Goal: Navigation & Orientation: Go to known website

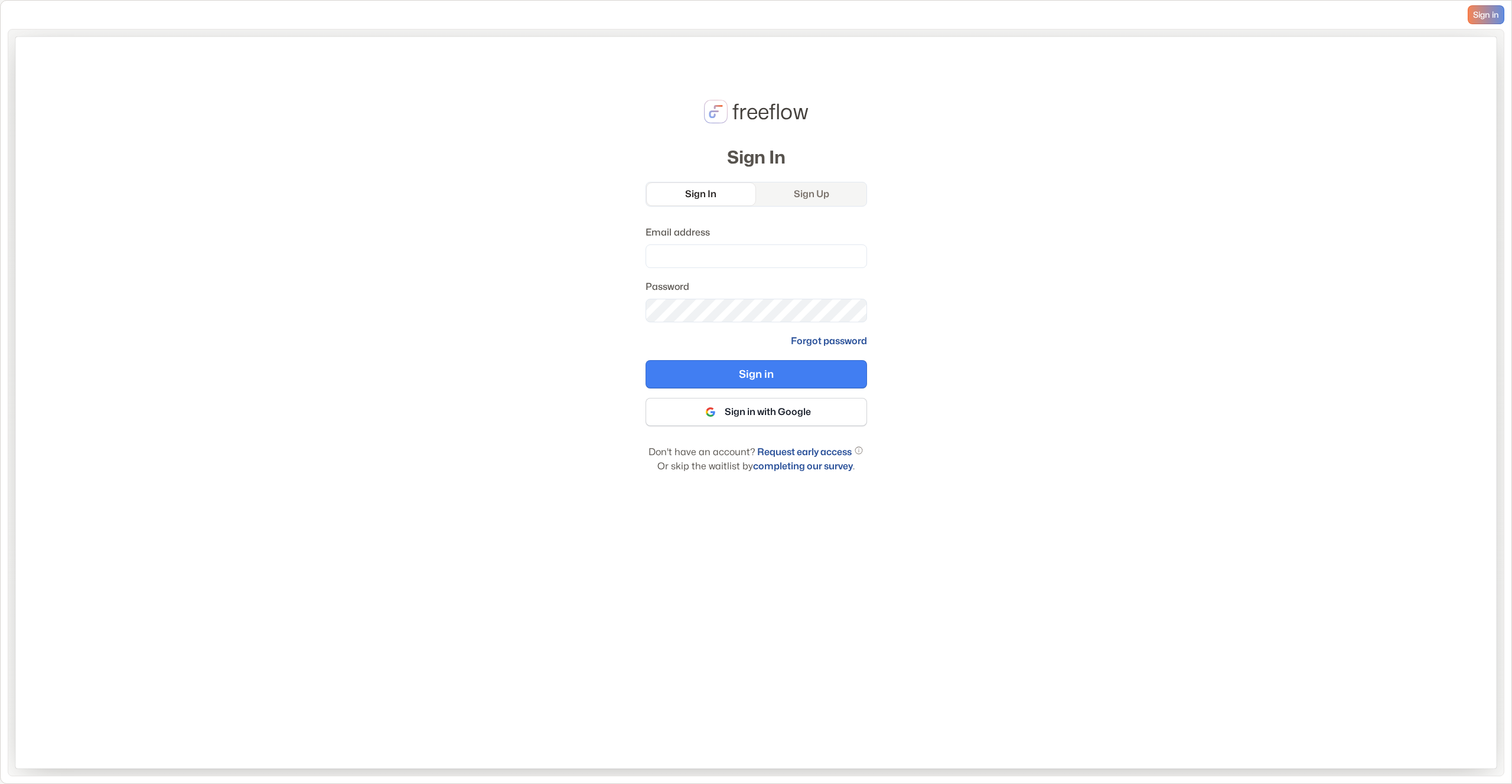
click at [871, 541] on div "freeflow Sign In Sign In Sign Up Email address Password Forgot password Sign in…" at bounding box center [756, 402] width 1482 height 732
click at [825, 466] on link "completing our survey" at bounding box center [803, 467] width 100 height 11
